Goal: Use online tool/utility: Utilize a website feature to perform a specific function

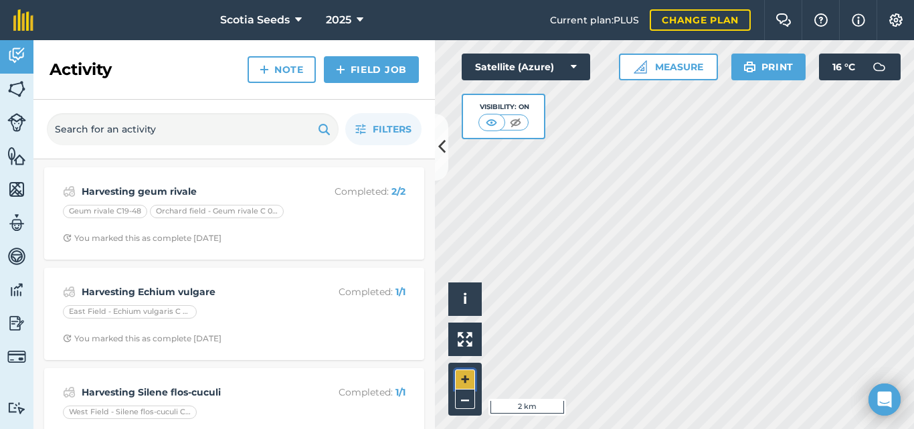
click at [467, 375] on button "+" at bounding box center [465, 379] width 20 height 20
click at [466, 373] on button "+" at bounding box center [465, 379] width 20 height 20
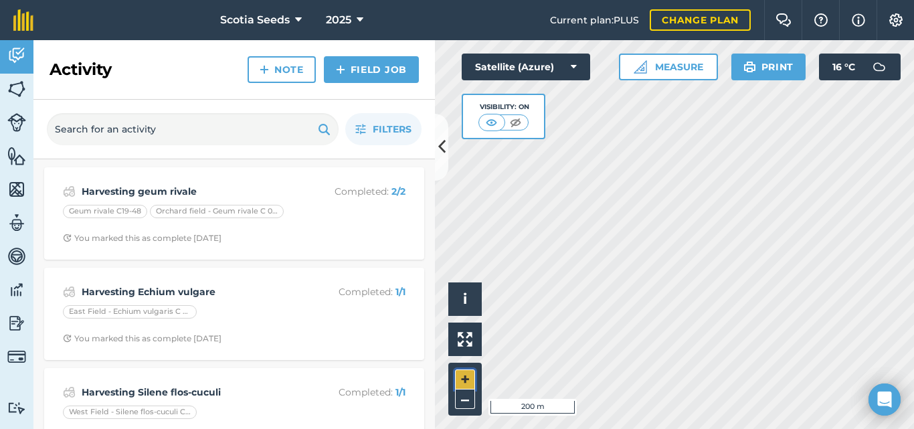
click at [466, 373] on button "+" at bounding box center [465, 379] width 20 height 20
click at [459, 371] on button "+" at bounding box center [465, 379] width 20 height 20
click at [690, 65] on button "Measure" at bounding box center [668, 66] width 99 height 27
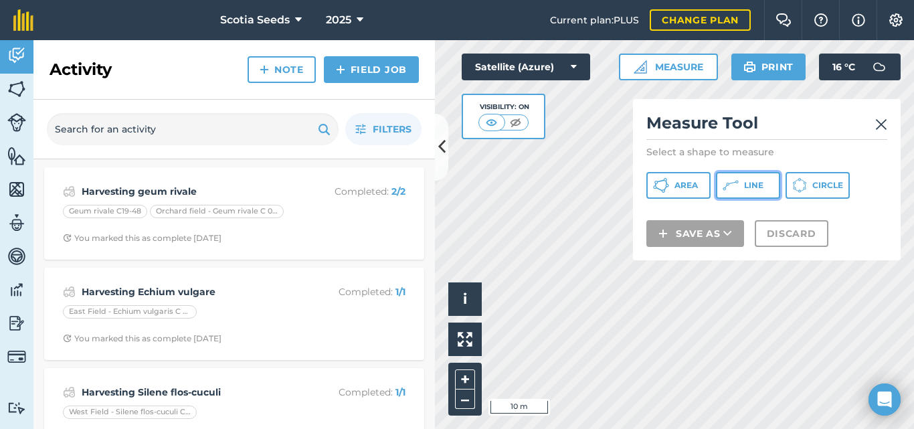
click at [669, 181] on icon at bounding box center [661, 185] width 16 height 16
click at [883, 120] on img at bounding box center [881, 124] width 12 height 16
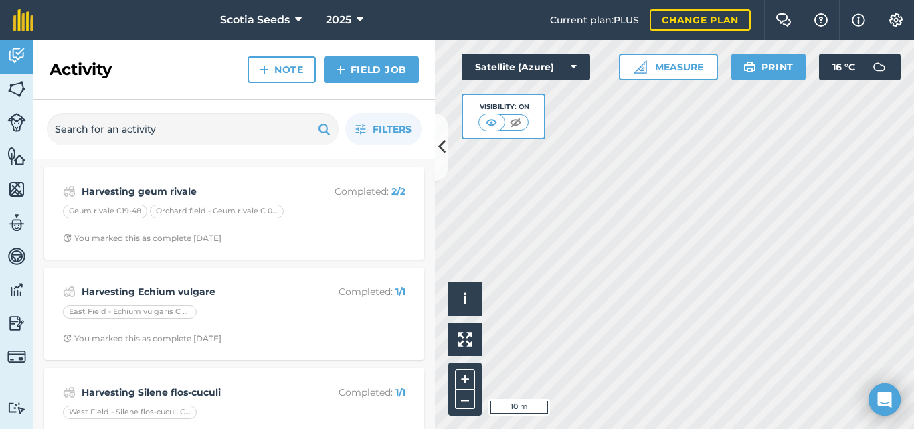
click at [528, 131] on div "Click to start drawing i © 2025 TomTom, Microsoft 10 m + – Satellite (Azure) Vi…" at bounding box center [674, 234] width 479 height 389
click at [651, 70] on button "Measure" at bounding box center [668, 66] width 99 height 27
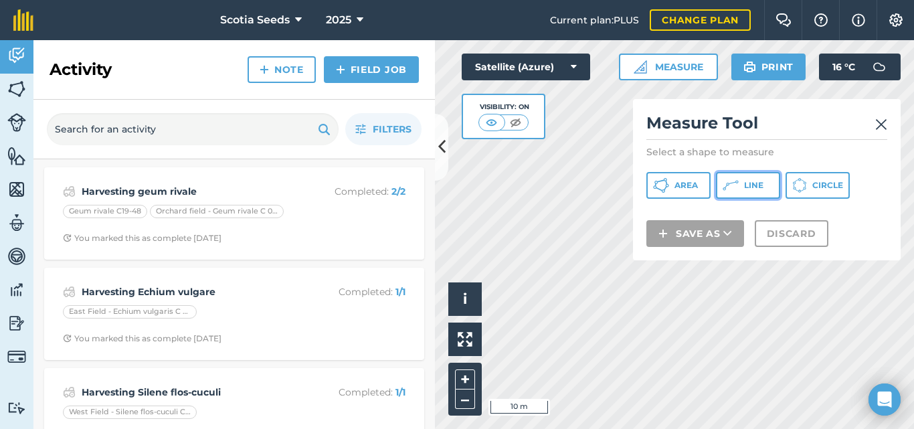
click at [669, 185] on icon at bounding box center [661, 185] width 16 height 16
click at [879, 126] on img at bounding box center [881, 124] width 12 height 16
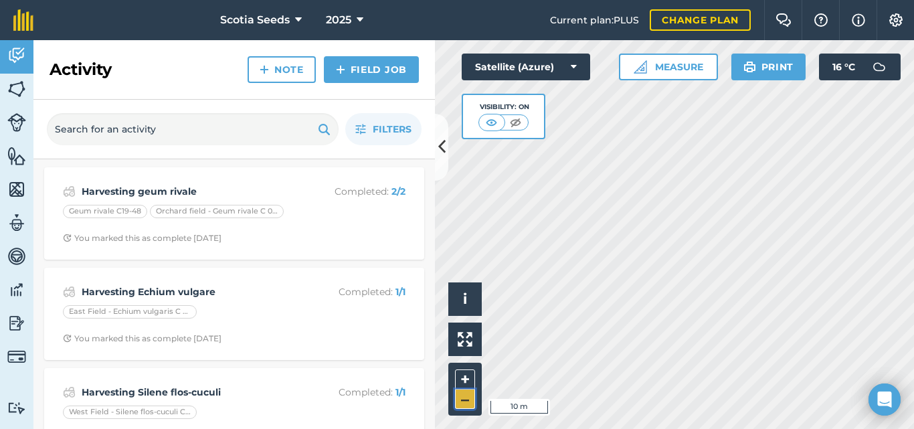
click at [467, 397] on button "–" at bounding box center [465, 398] width 20 height 19
click at [468, 379] on button "+" at bounding box center [465, 379] width 20 height 20
click at [687, 74] on button "Measure" at bounding box center [668, 66] width 99 height 27
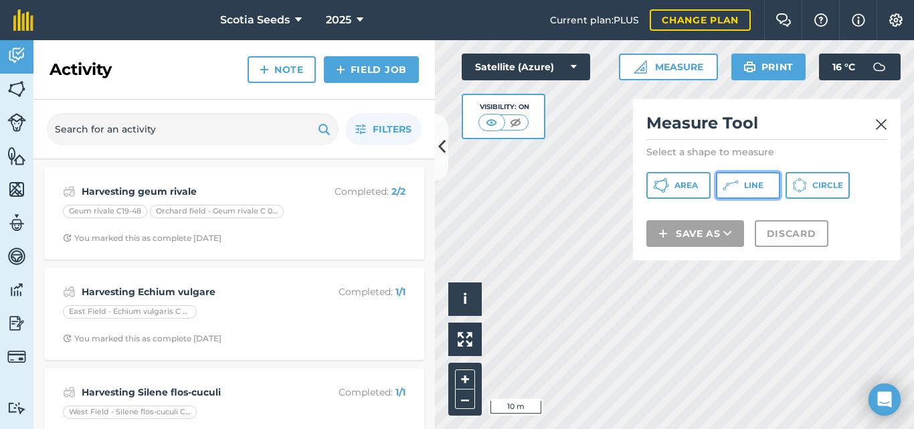
click at [669, 178] on icon at bounding box center [661, 185] width 16 height 16
